Goal: Task Accomplishment & Management: Complete application form

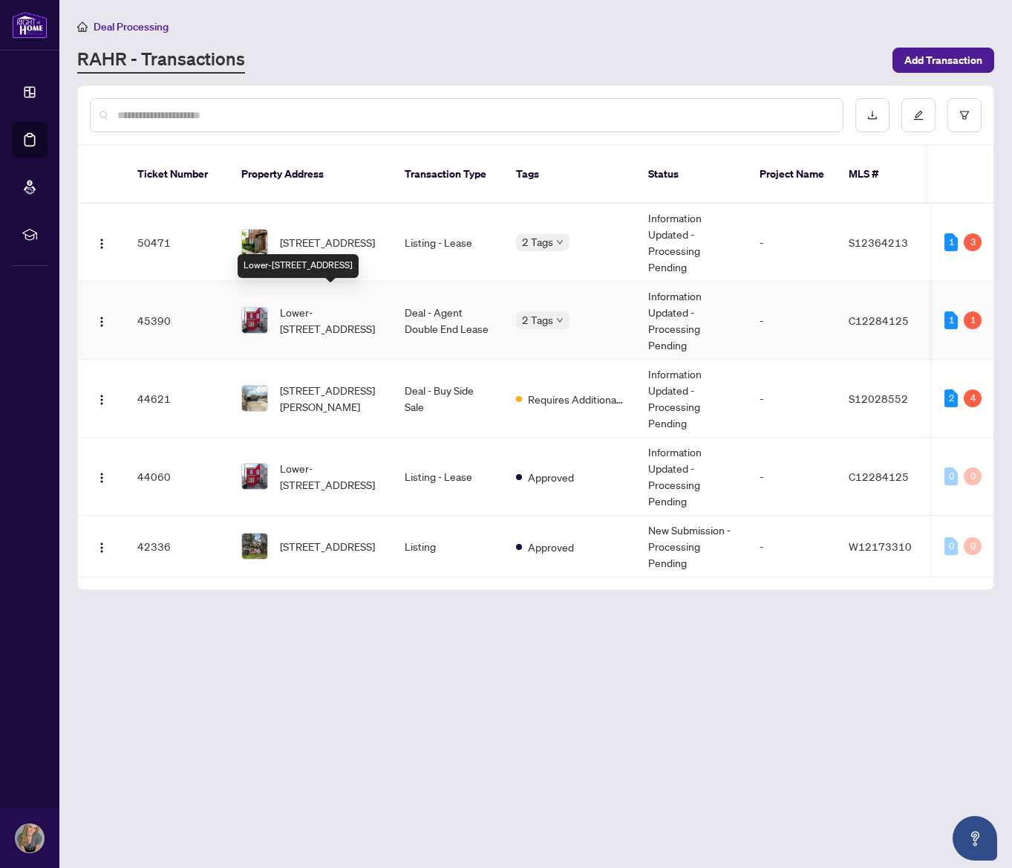
click at [319, 313] on span "Lower-[STREET_ADDRESS]" at bounding box center [330, 320] width 101 height 33
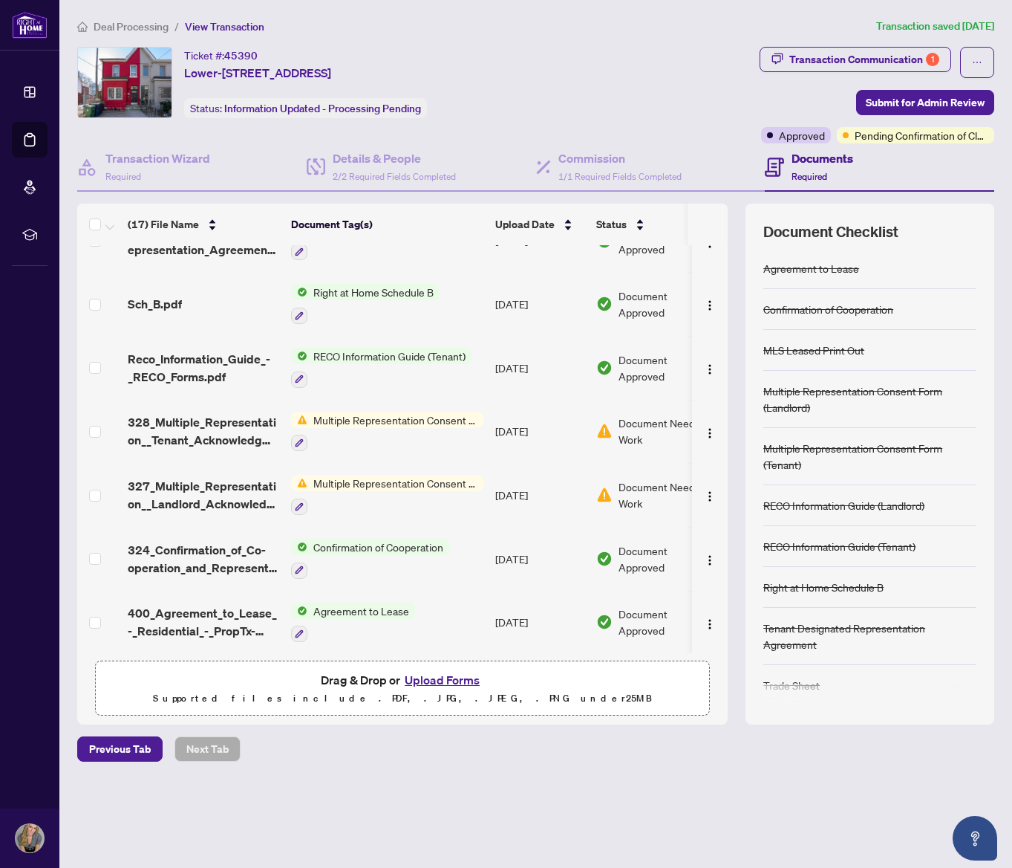
scroll to position [654, 0]
click at [925, 105] on span "Submit for Admin Review" at bounding box center [925, 103] width 119 height 24
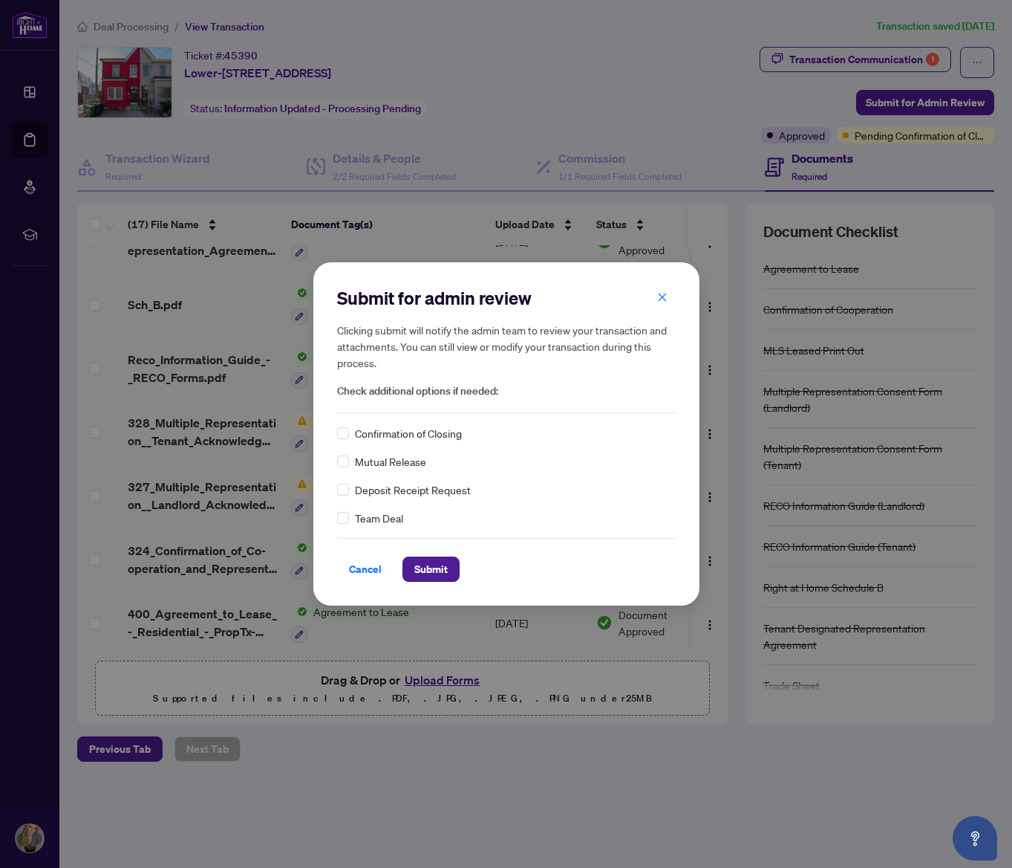
scroll to position [0, 0]
click at [442, 571] on span "Submit" at bounding box center [431, 569] width 33 height 24
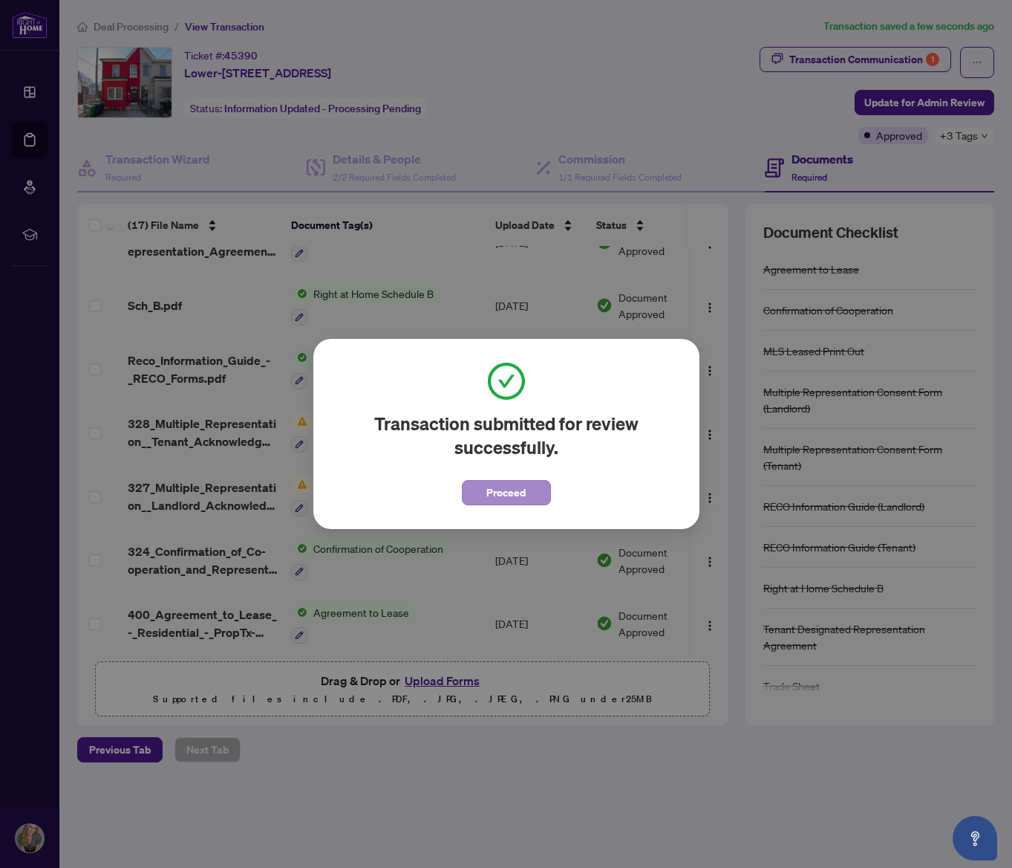
click at [510, 494] on span "Proceed" at bounding box center [506, 493] width 39 height 24
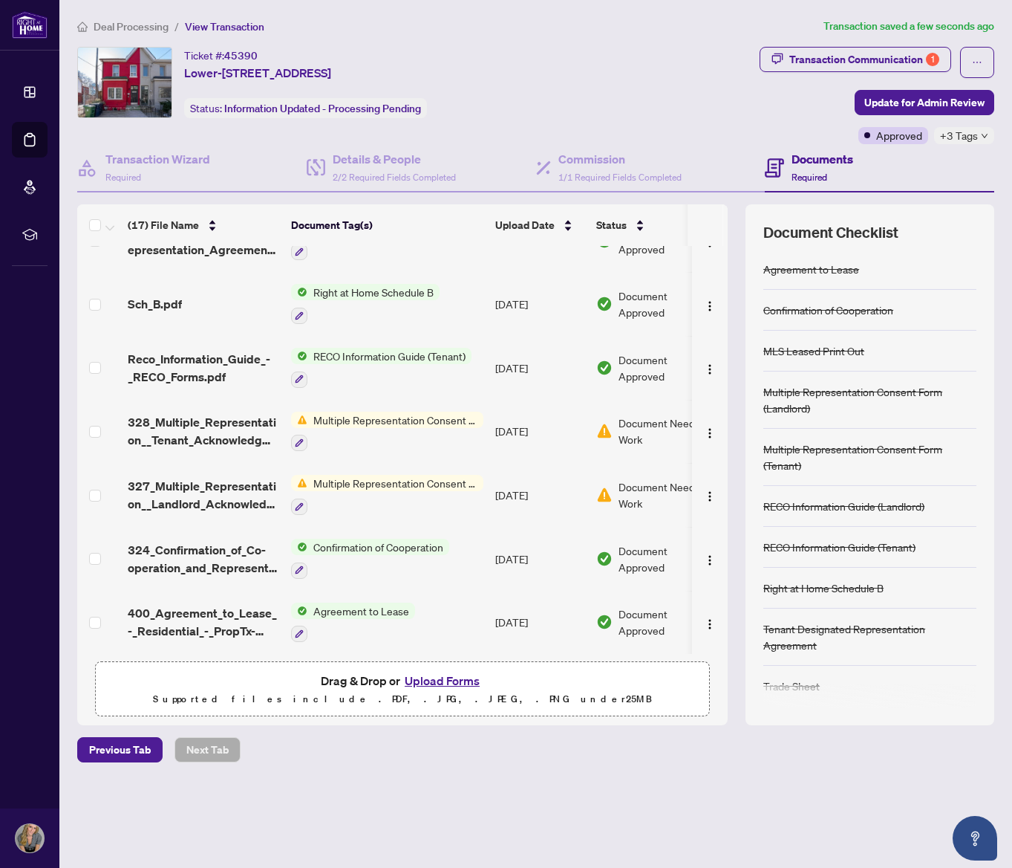
scroll to position [654, 0]
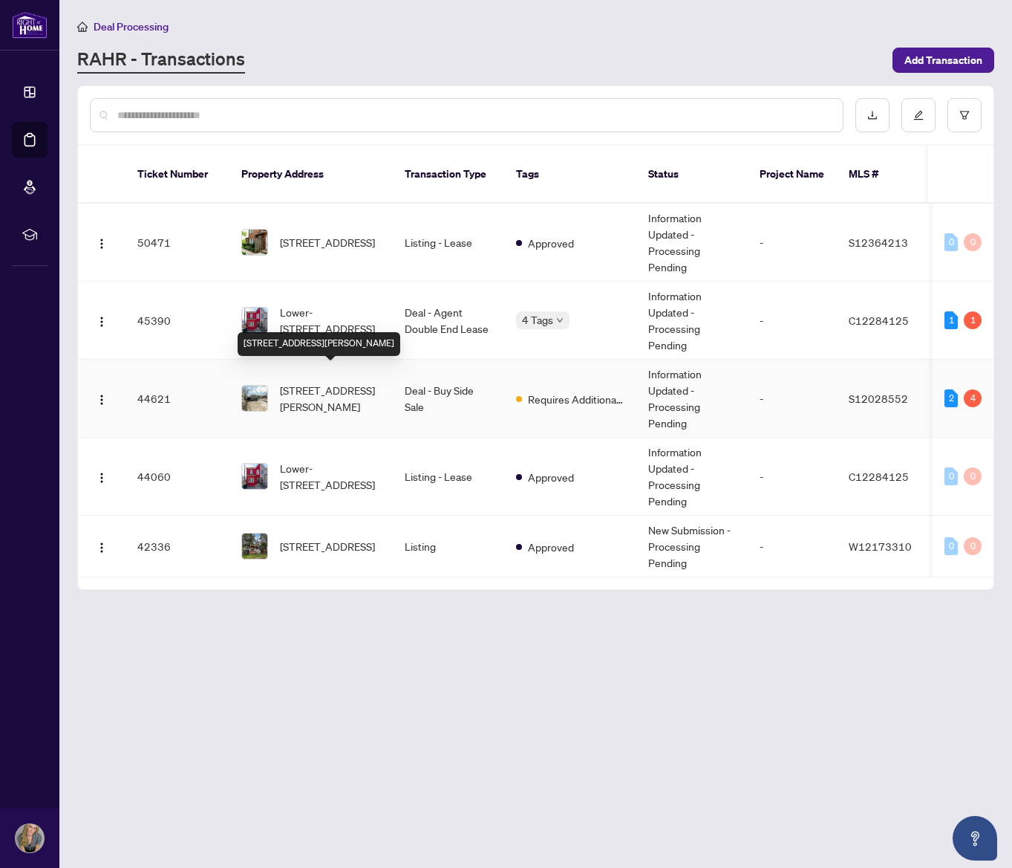
click at [329, 392] on span "[STREET_ADDRESS][PERSON_NAME]" at bounding box center [330, 398] width 101 height 33
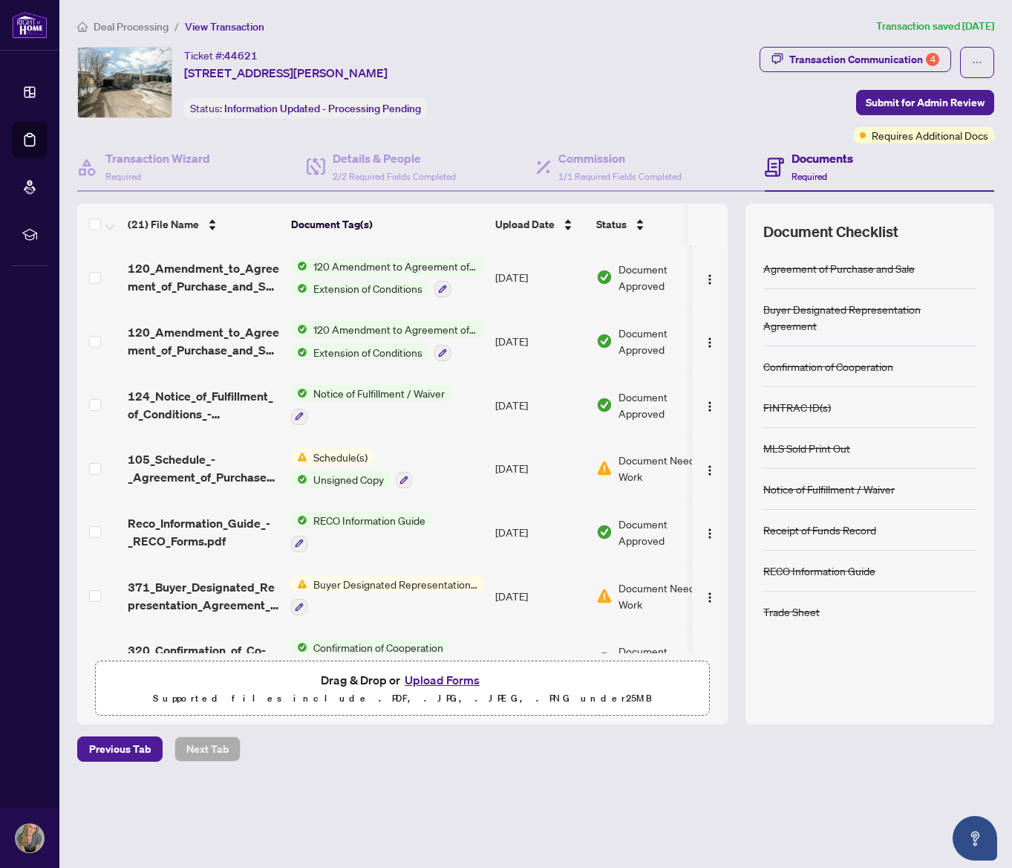
scroll to position [754, 0]
click at [99, 464] on span at bounding box center [95, 470] width 12 height 12
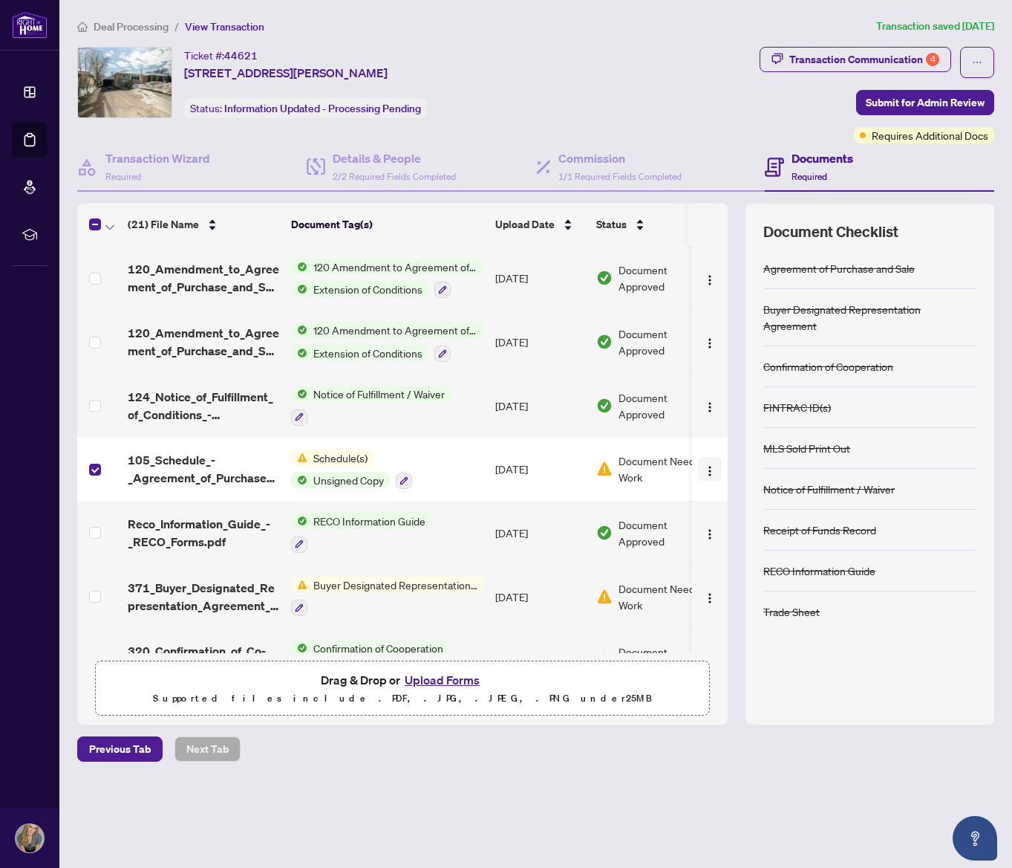
click at [707, 465] on img "button" at bounding box center [710, 471] width 12 height 12
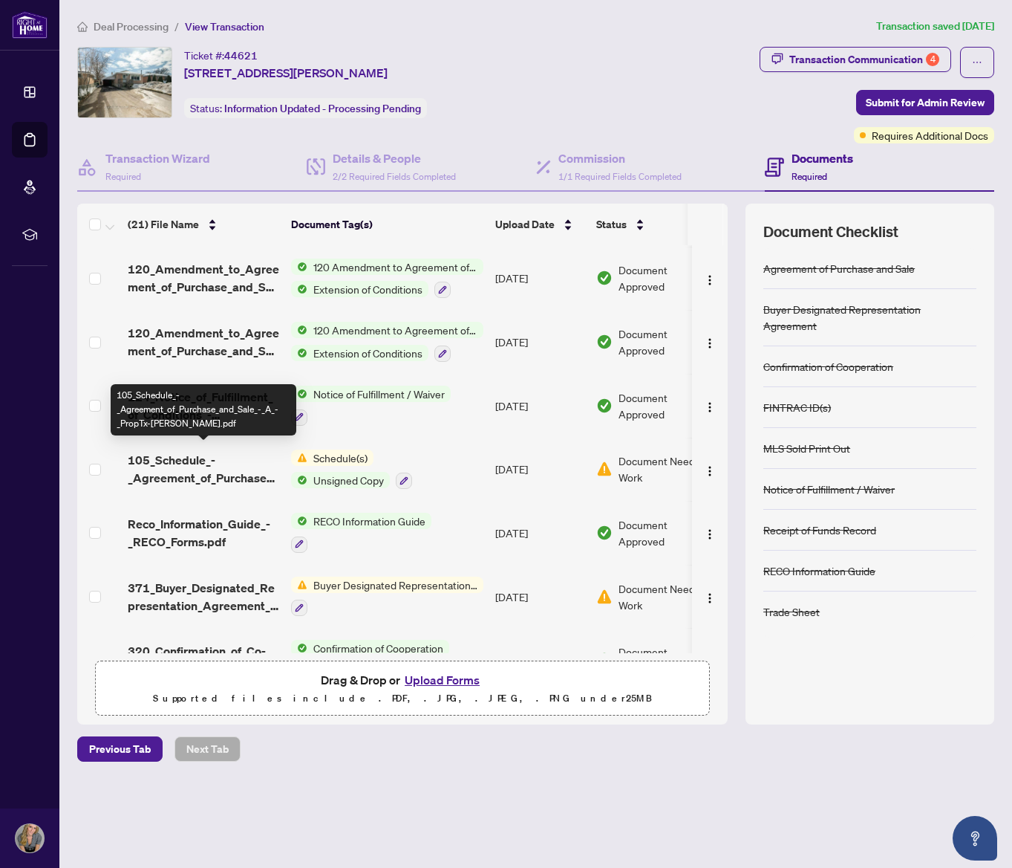
click at [190, 455] on span "105_Schedule_-_Agreement_of_Purchase_and_Sale_-_A_-_PropTx-[PERSON_NAME].pdf" at bounding box center [204, 469] width 152 height 36
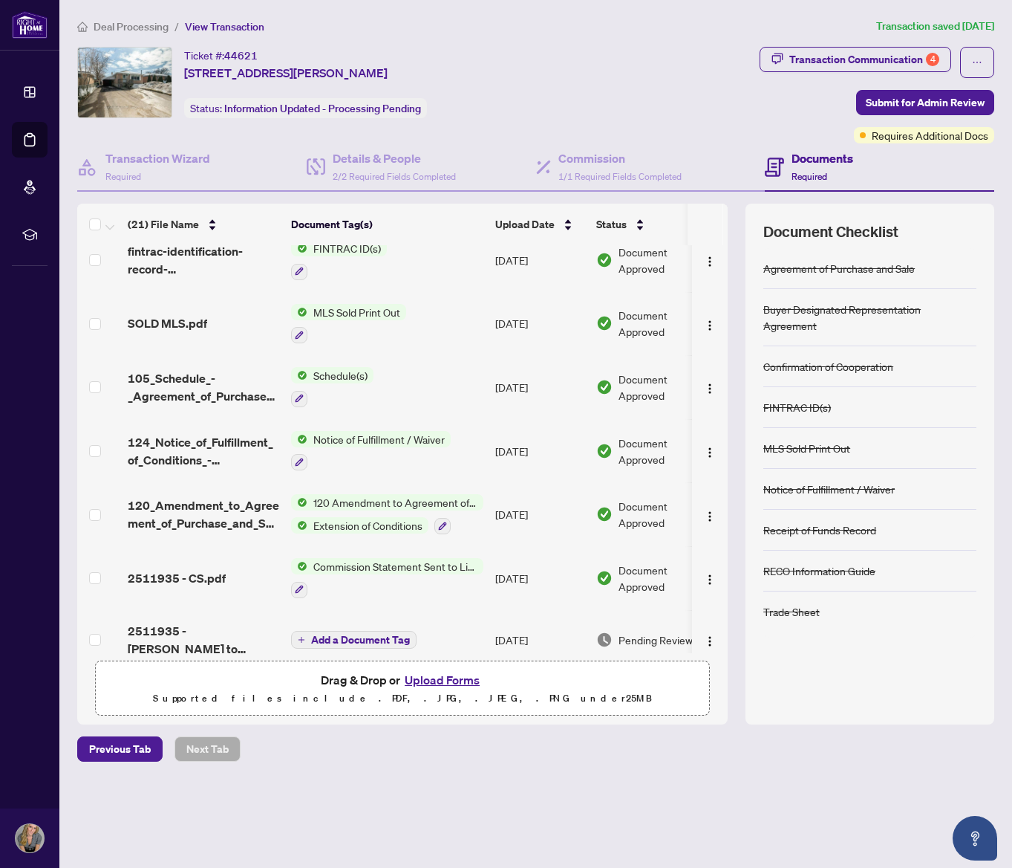
scroll to position [331, 0]
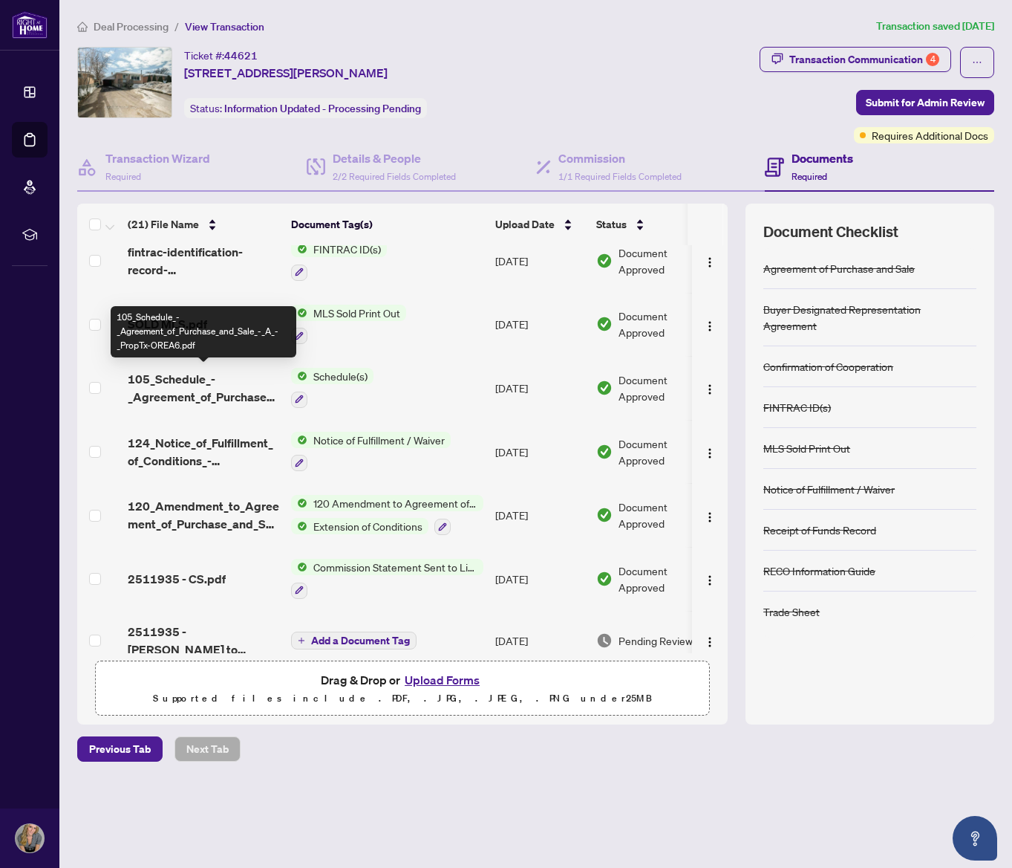
click at [172, 374] on span "105_Schedule_-_Agreement_of_Purchase_and_Sale_-_A_-_PropTx-OREA6.pdf" at bounding box center [204, 388] width 152 height 36
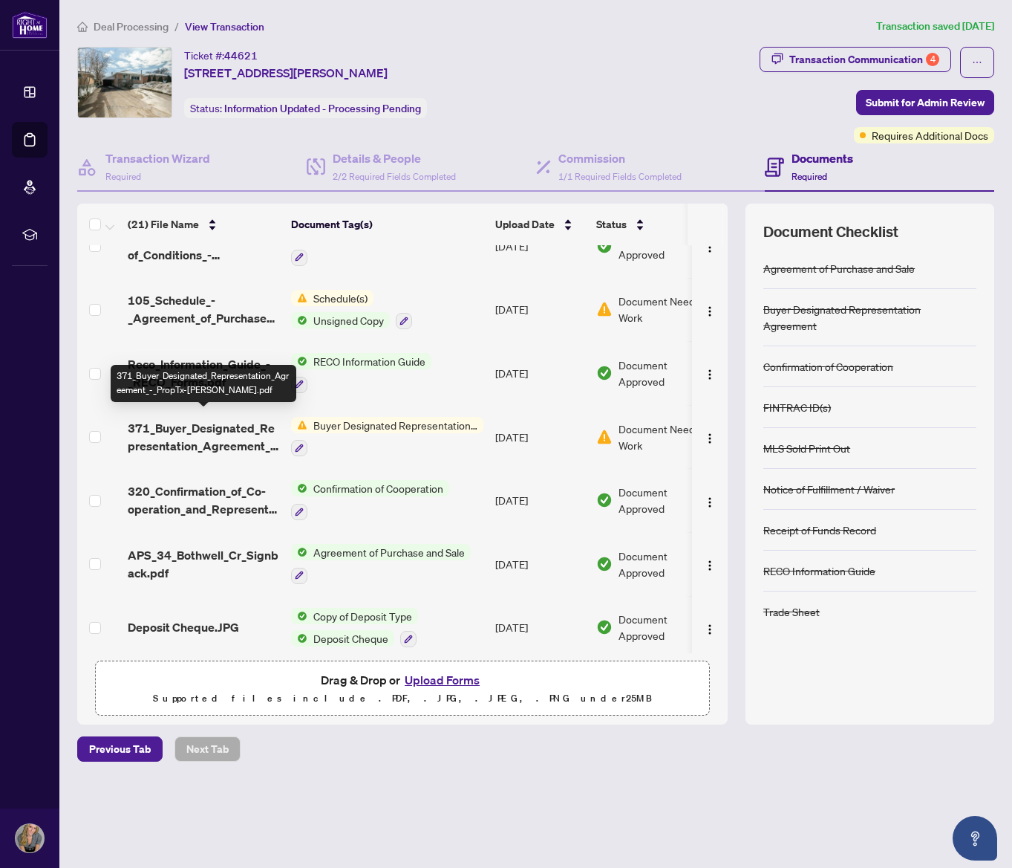
scroll to position [915, 0]
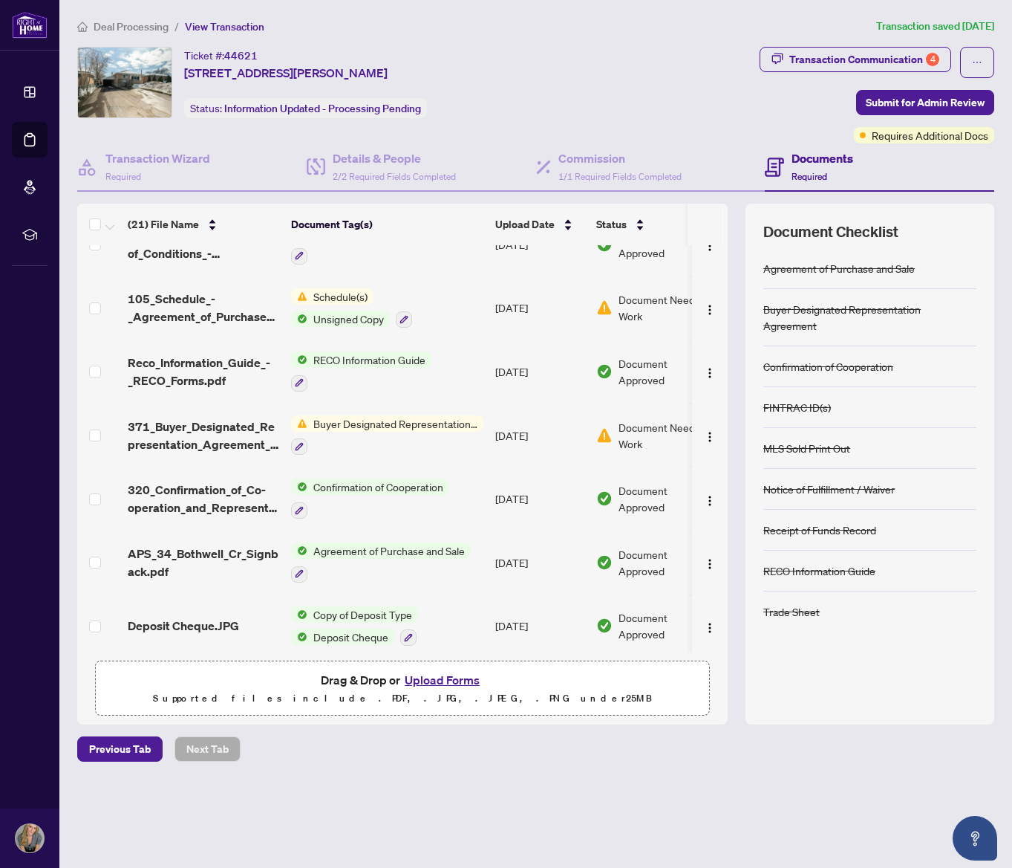
click at [338, 415] on span "Buyer Designated Representation Agreement" at bounding box center [396, 423] width 176 height 16
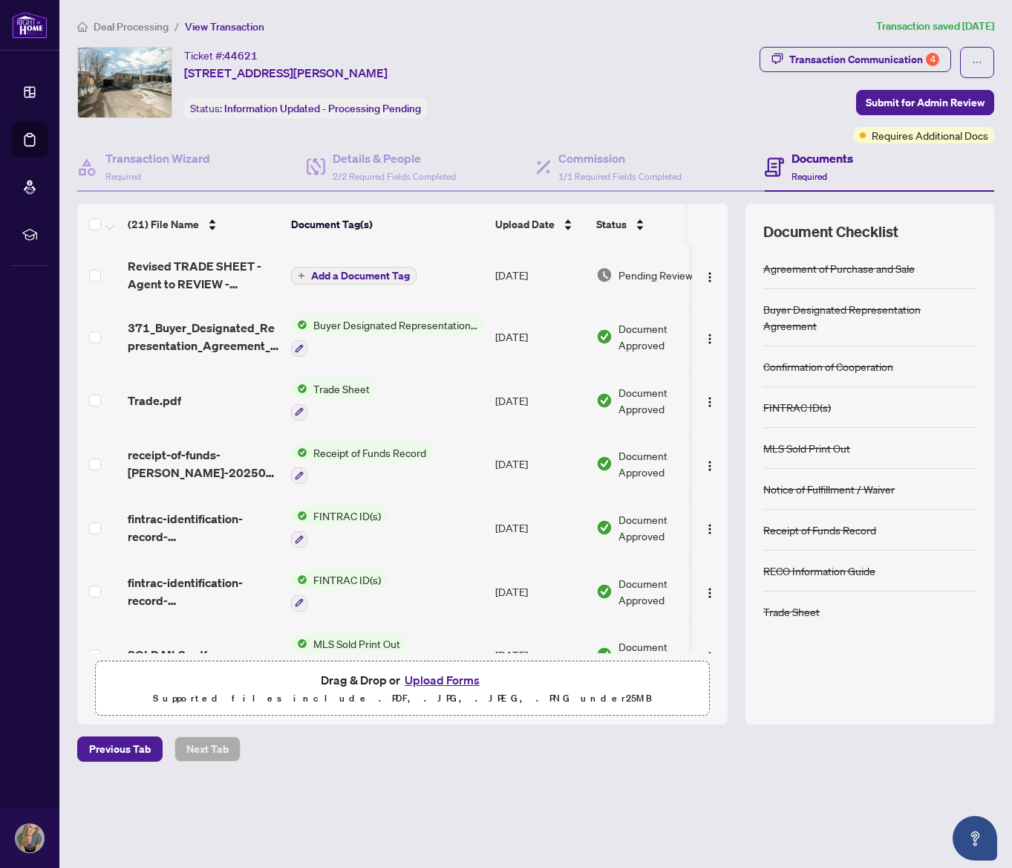
scroll to position [0, 0]
click at [207, 273] on span "Revised TRADE SHEET - Agent to REVIEW - [STREET_ADDRESS][PERSON_NAME]pdf" at bounding box center [204, 275] width 152 height 36
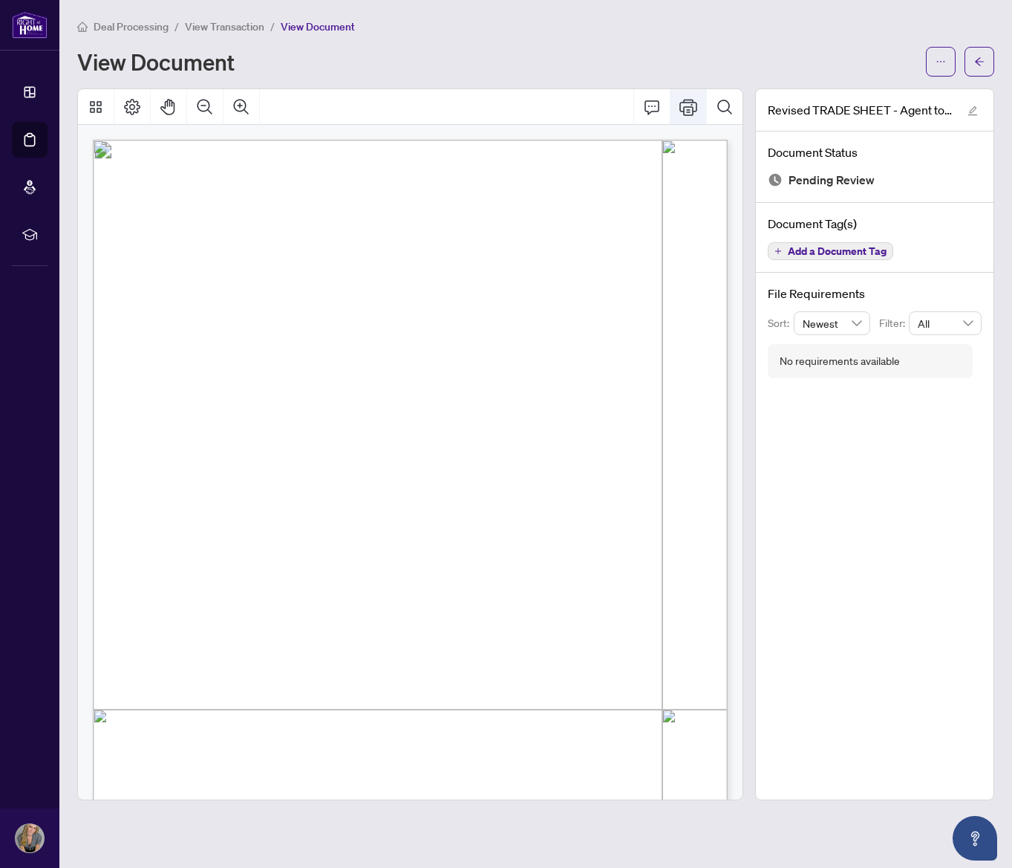
click at [690, 111] on icon "Print" at bounding box center [689, 107] width 18 height 16
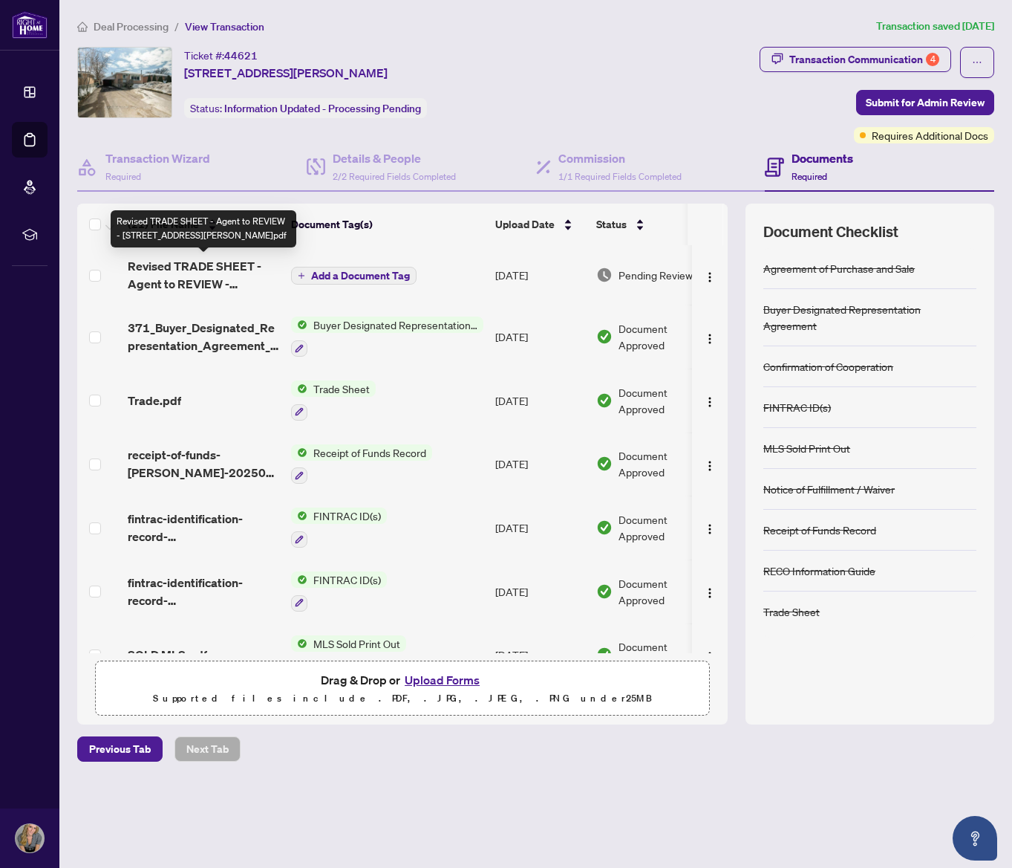
click at [178, 282] on span "Revised TRADE SHEET - Agent to REVIEW - [STREET_ADDRESS][PERSON_NAME]pdf" at bounding box center [204, 275] width 152 height 36
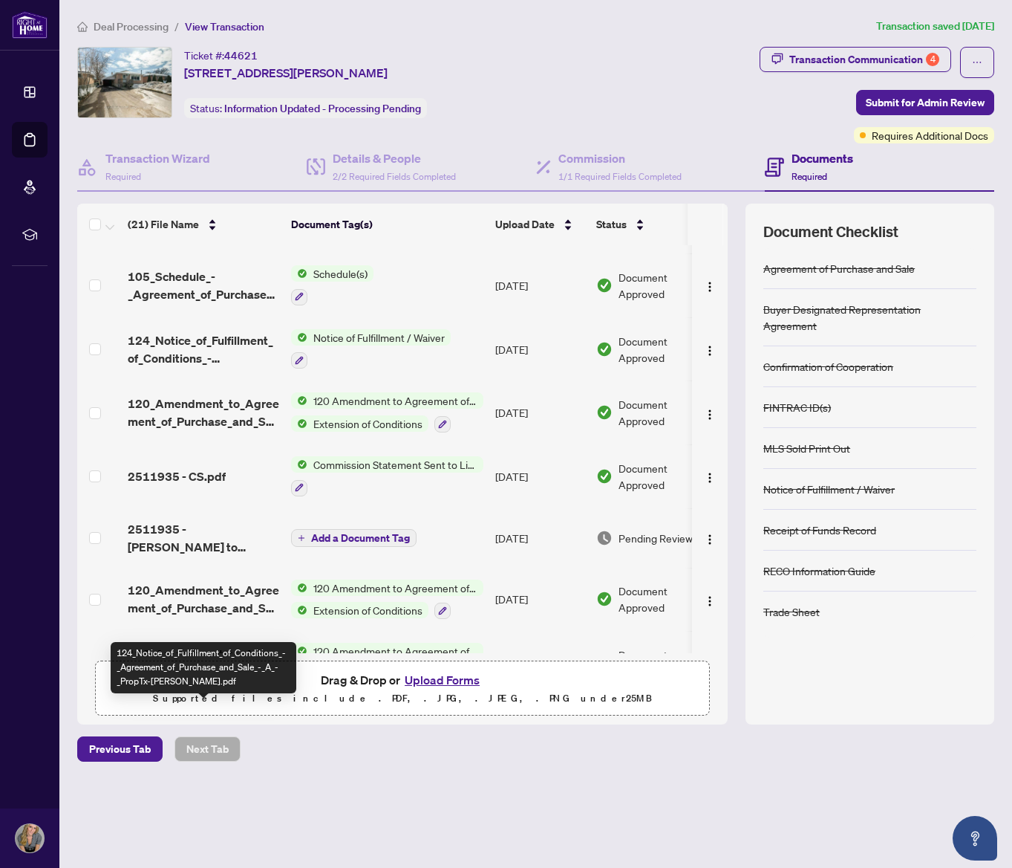
scroll to position [431, 0]
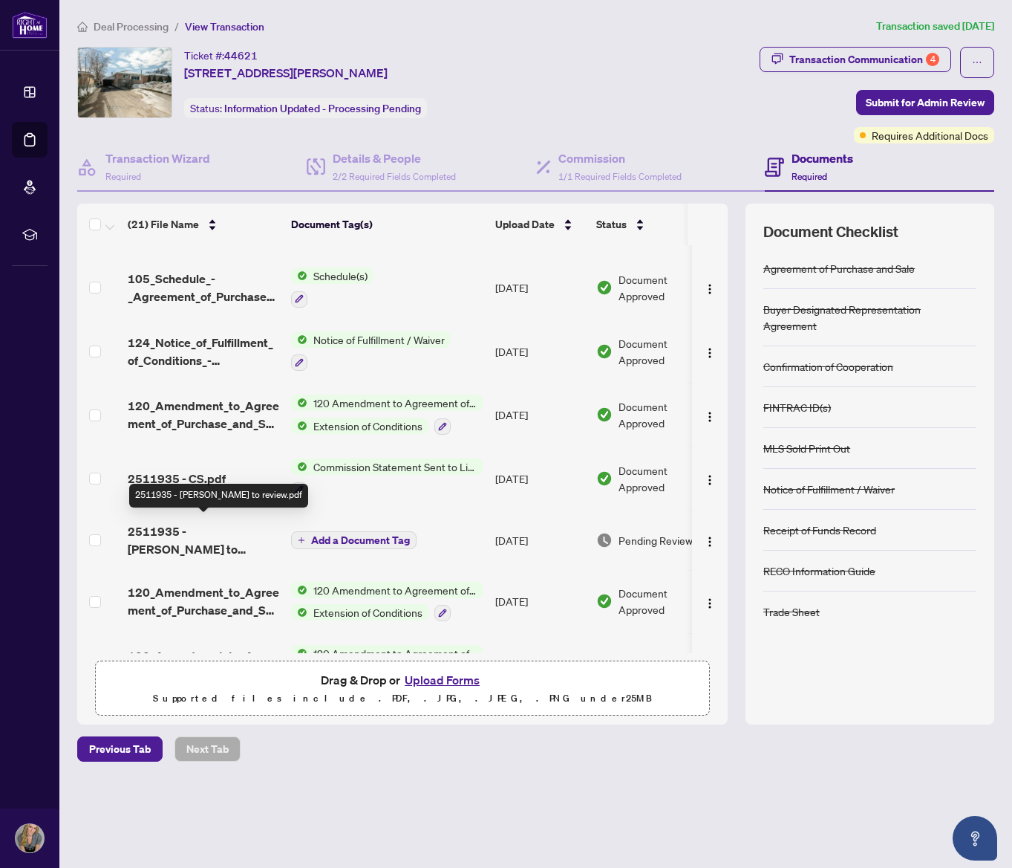
click at [216, 525] on span "2511935 - [PERSON_NAME] to review.pdf" at bounding box center [204, 540] width 152 height 36
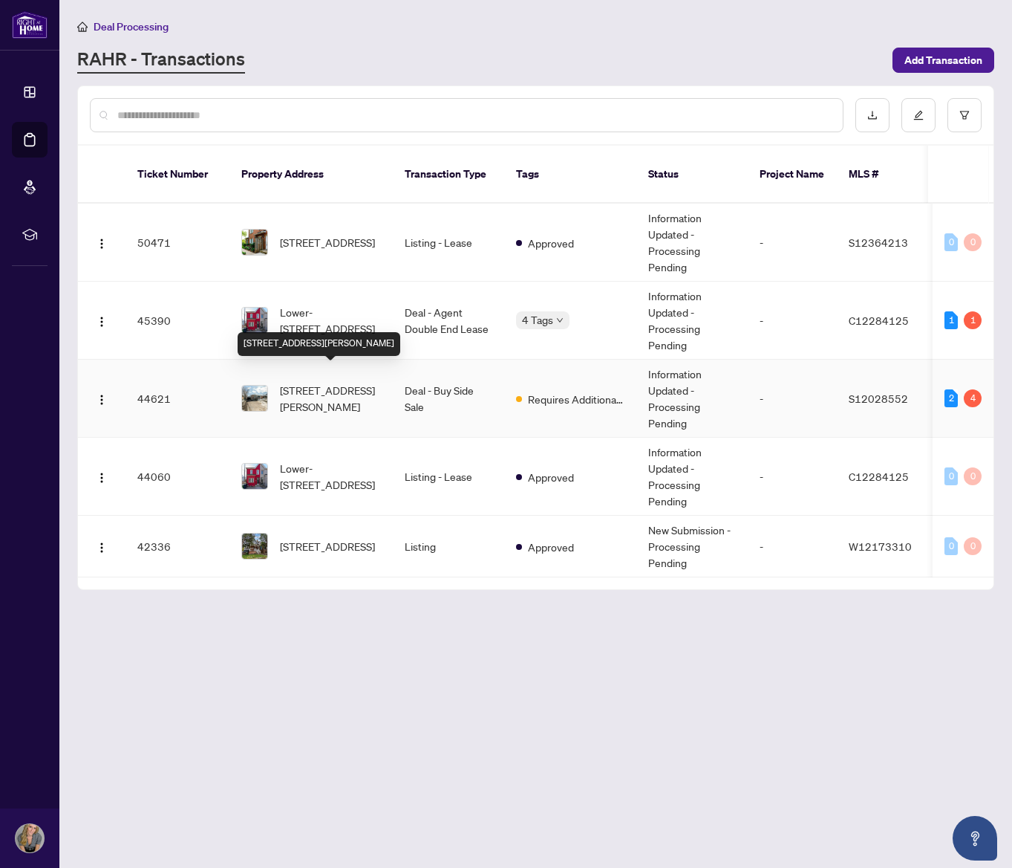
click at [325, 390] on span "[STREET_ADDRESS][PERSON_NAME]" at bounding box center [330, 398] width 101 height 33
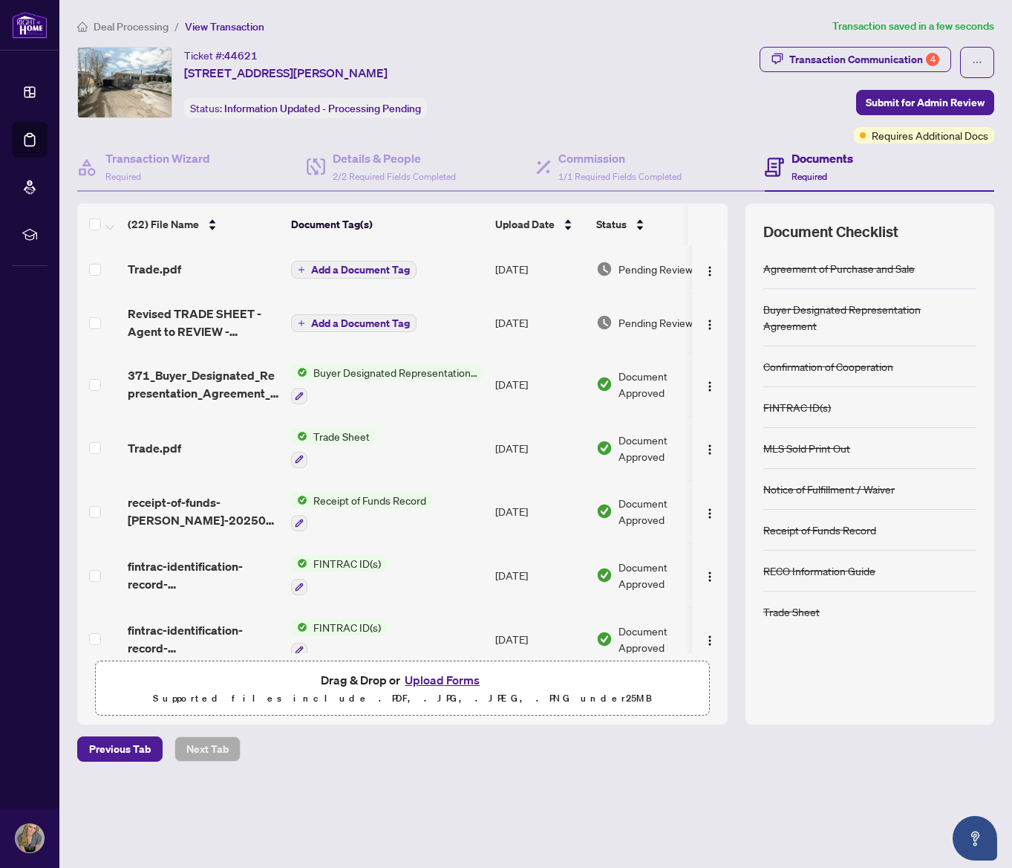
click at [343, 271] on span "Add a Document Tag" at bounding box center [360, 269] width 99 height 10
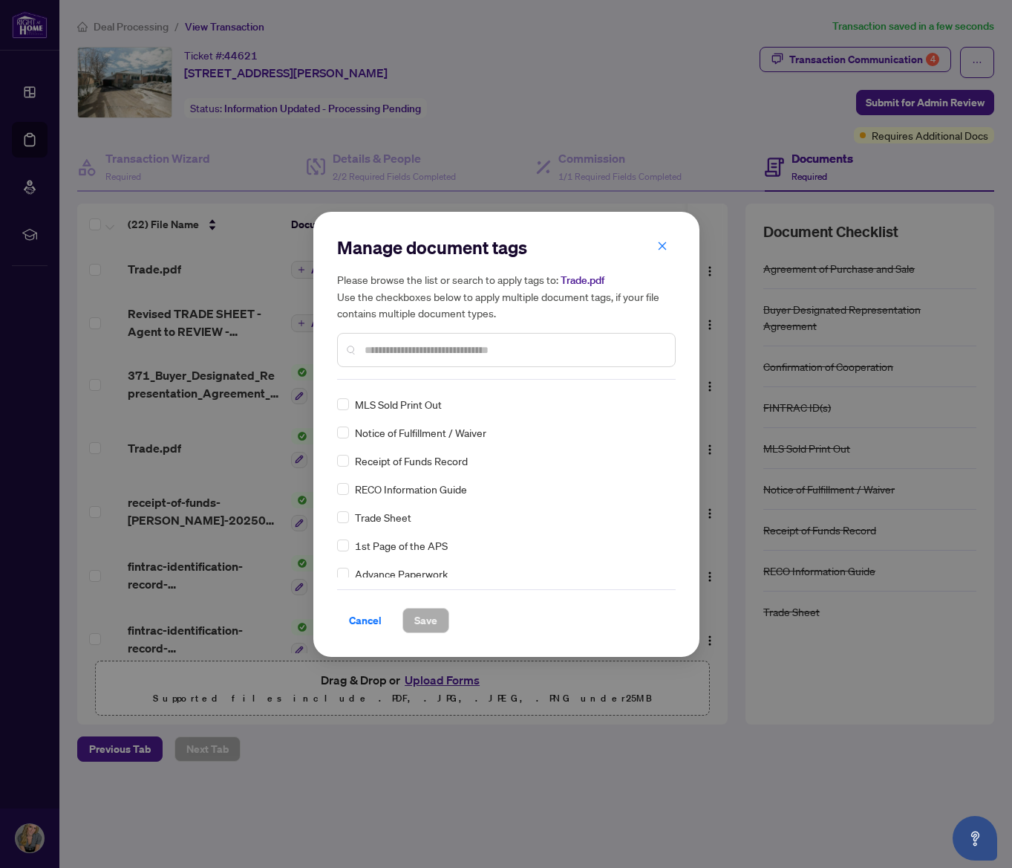
scroll to position [109, 0]
click at [368, 622] on span "Cancel" at bounding box center [365, 620] width 33 height 24
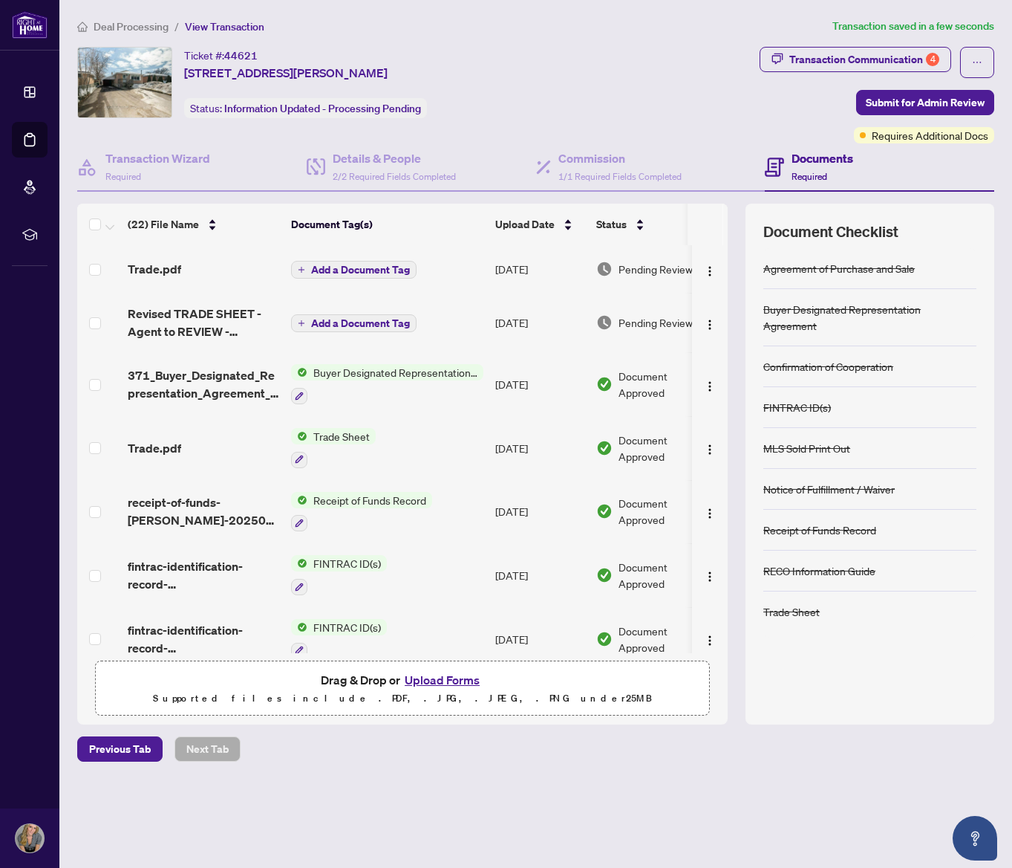
click at [348, 275] on span "Add a Document Tag" at bounding box center [360, 269] width 99 height 10
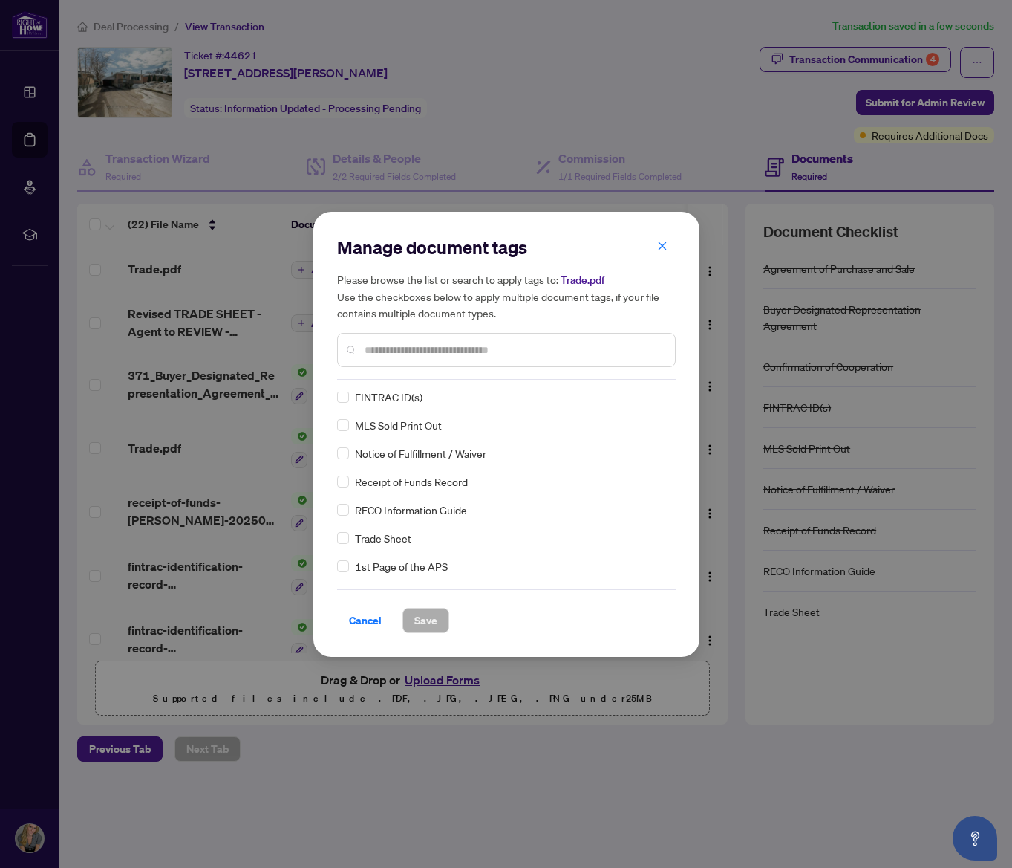
scroll to position [89, 0]
click at [347, 537] on span at bounding box center [343, 536] width 12 height 12
click at [432, 618] on span "Save" at bounding box center [426, 620] width 23 height 24
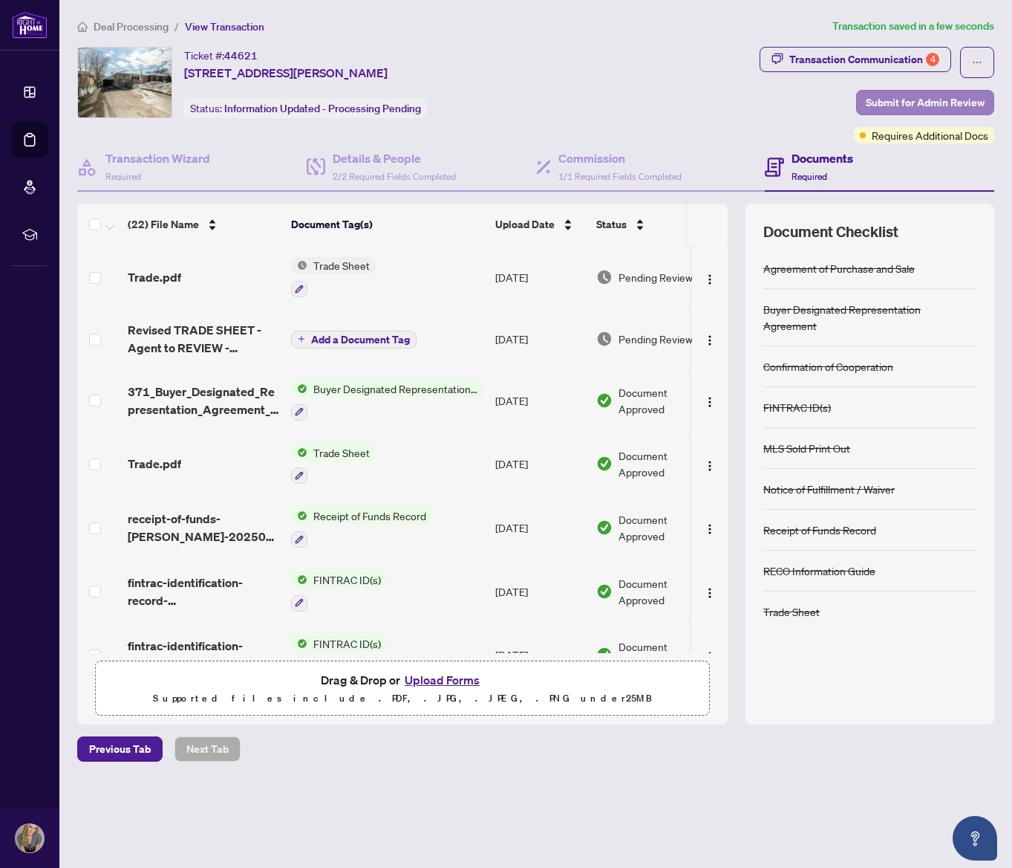
click at [900, 105] on span "Submit for Admin Review" at bounding box center [925, 103] width 119 height 24
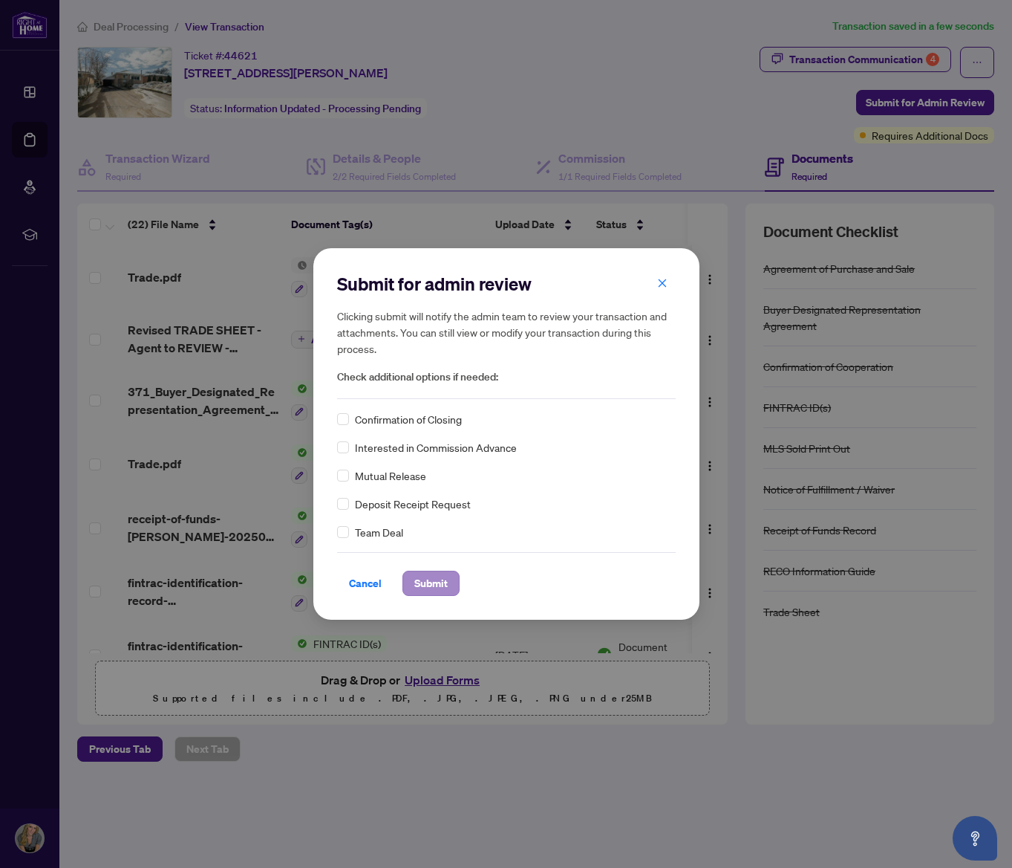
click at [435, 581] on span "Submit" at bounding box center [431, 583] width 33 height 24
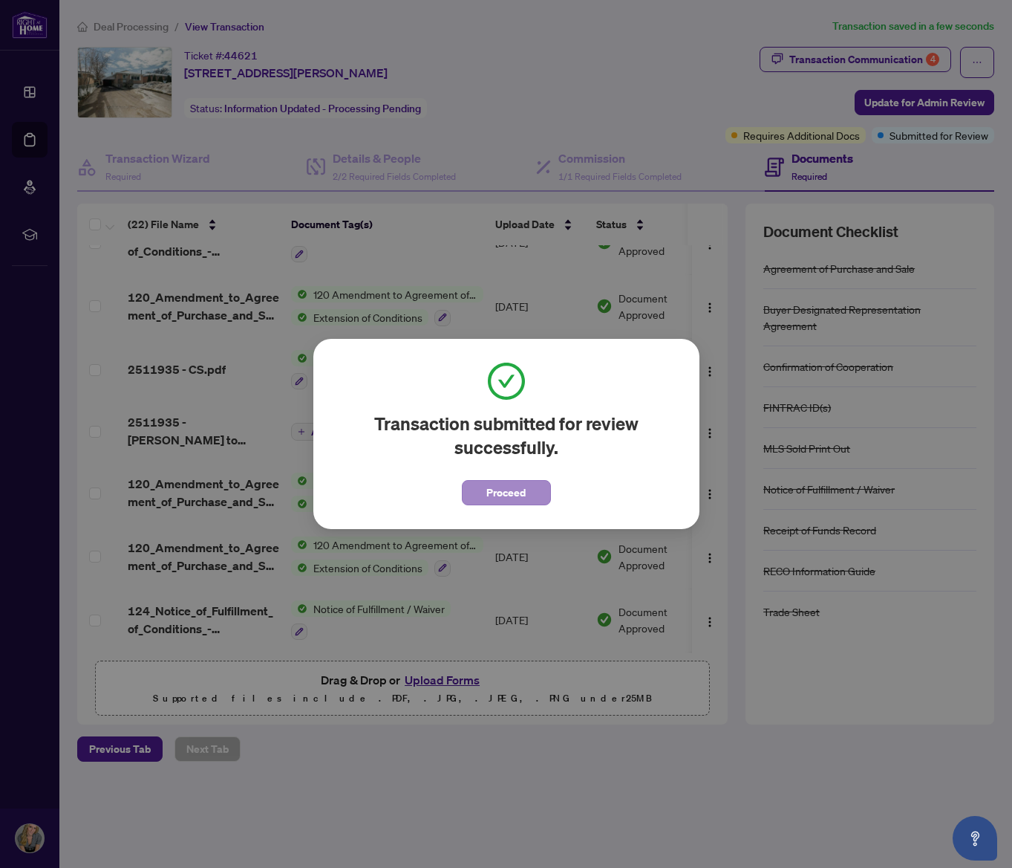
scroll to position [604, 0]
click at [519, 492] on span "Proceed" at bounding box center [506, 493] width 39 height 24
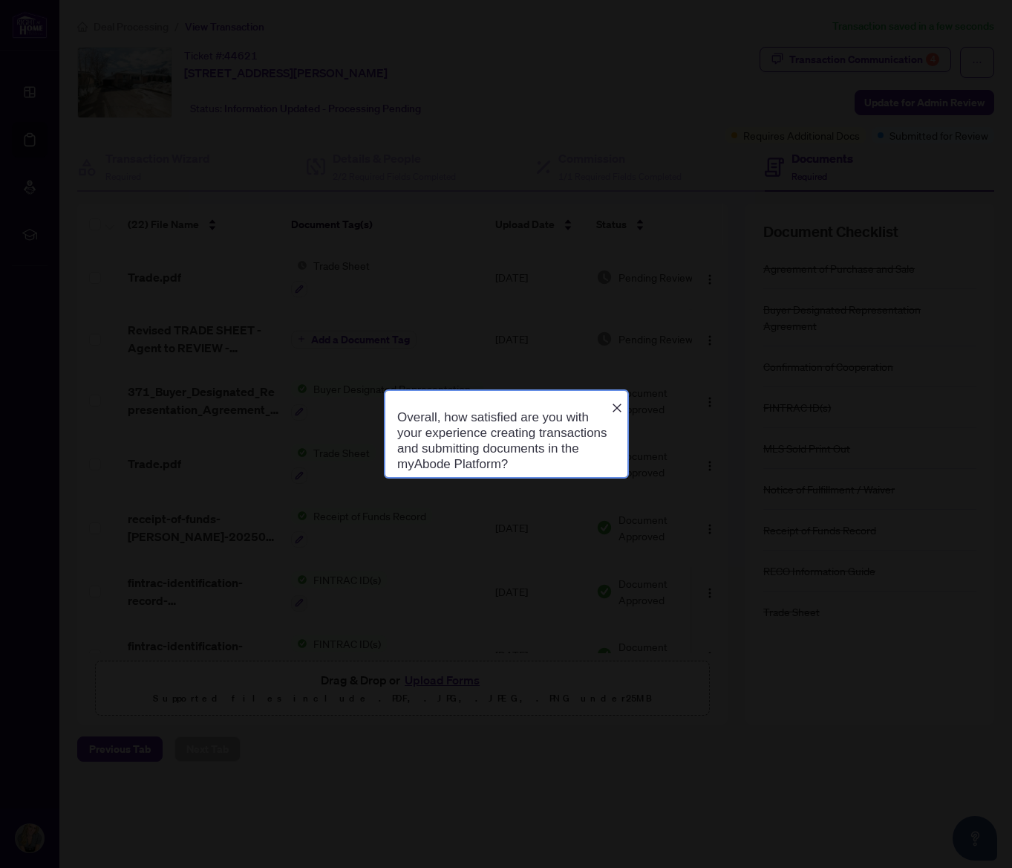
scroll to position [0, 0]
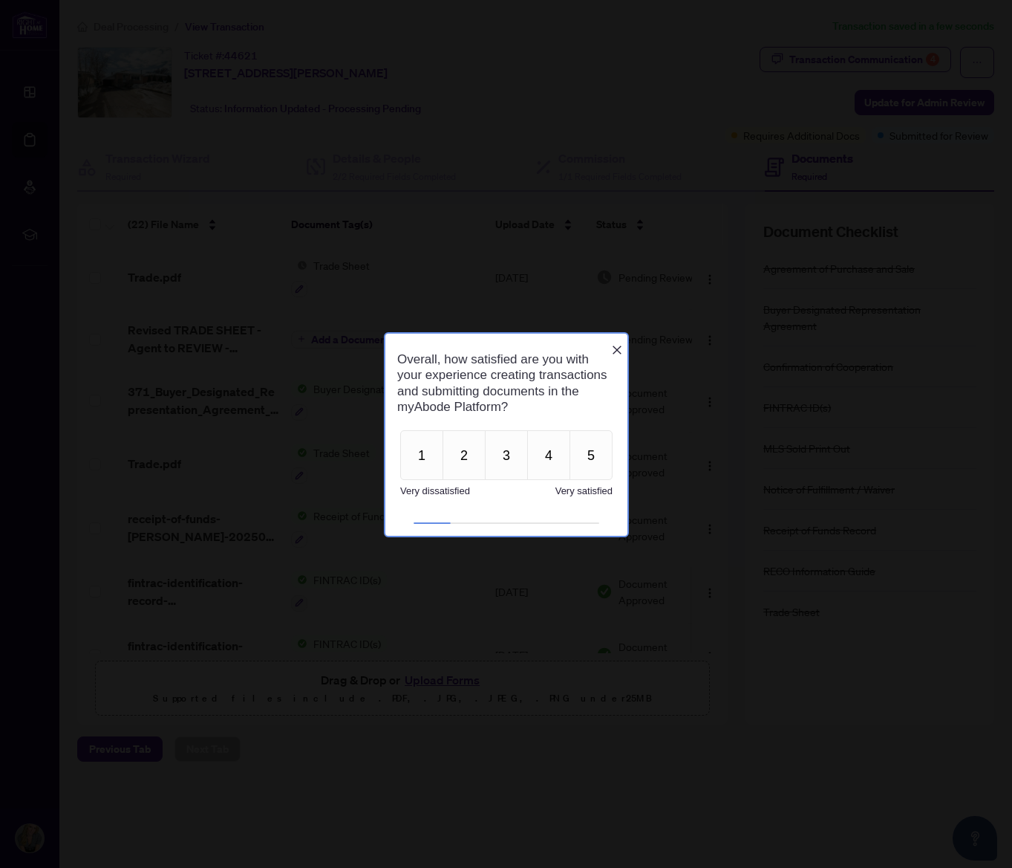
click at [619, 343] on icon "Close button" at bounding box center [617, 349] width 12 height 12
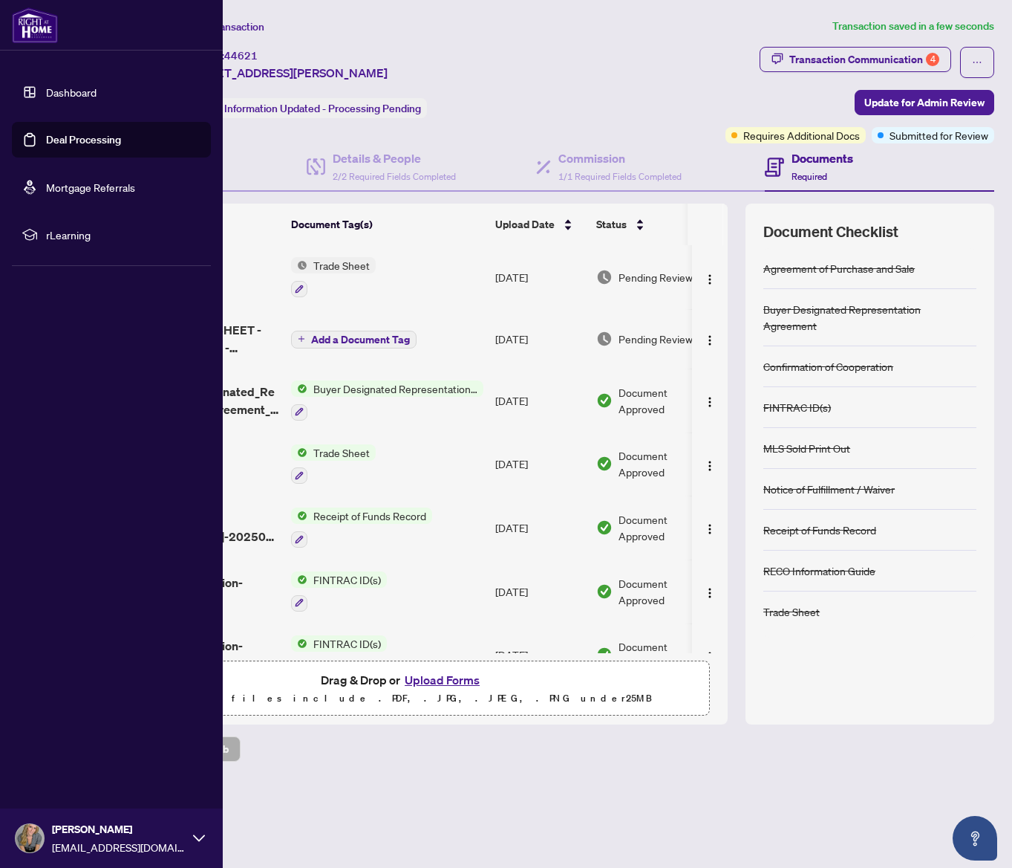
click at [51, 93] on link "Dashboard" at bounding box center [71, 91] width 51 height 13
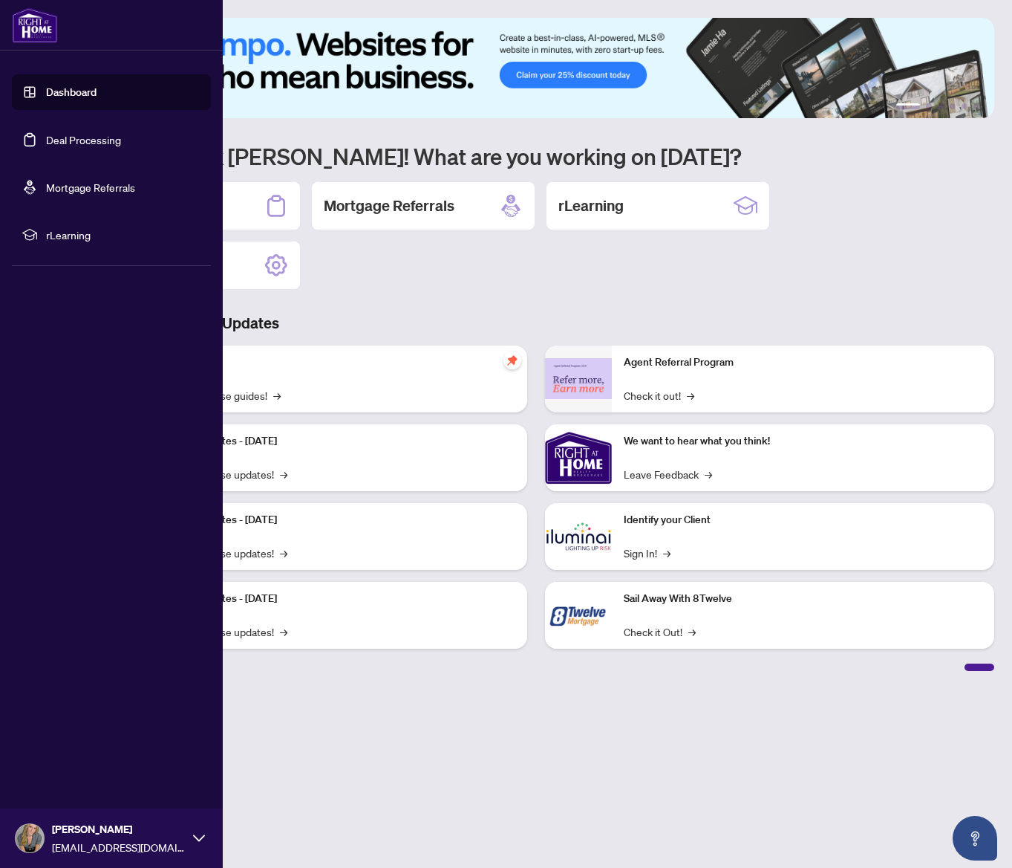
click at [48, 141] on link "Deal Processing" at bounding box center [83, 139] width 75 height 13
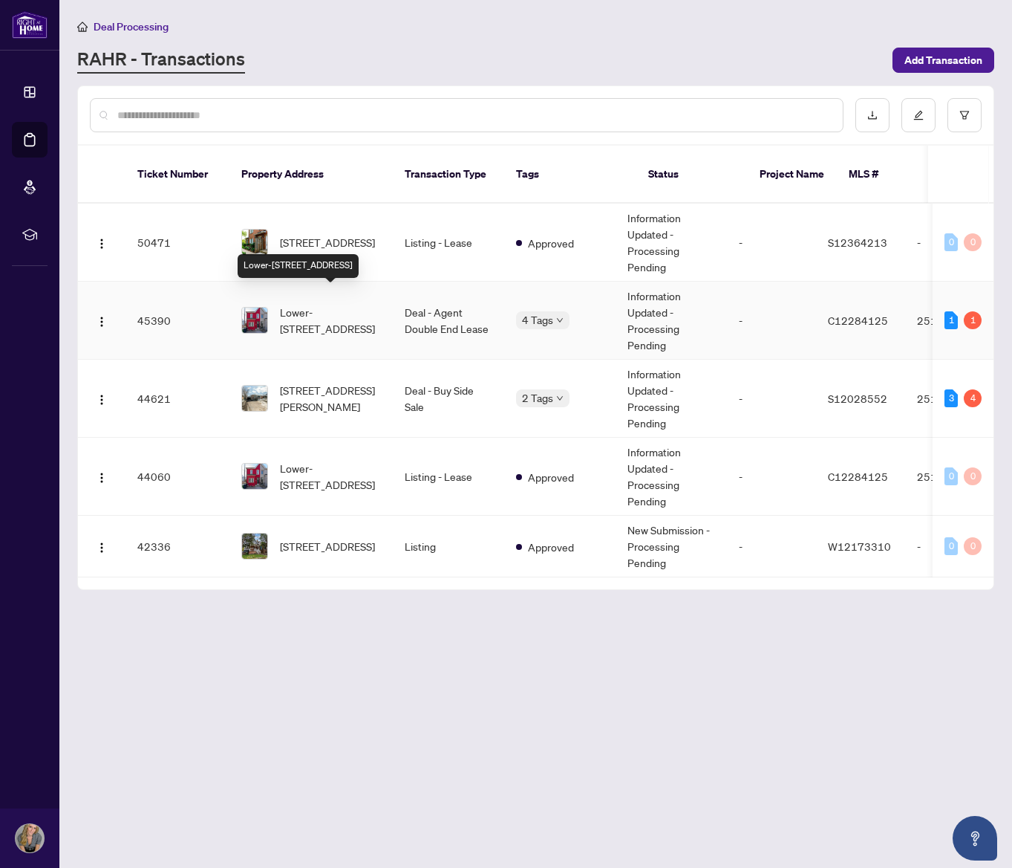
click at [364, 305] on span "Lower-[STREET_ADDRESS]" at bounding box center [330, 320] width 101 height 33
